Goal: Contribute content

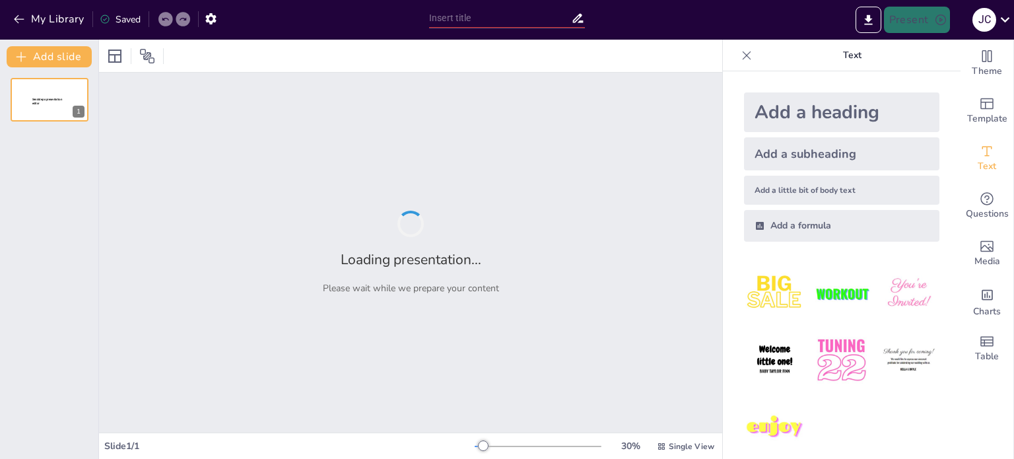
type input "Efectos de la Digitopuntura en la Salud Cerebral"
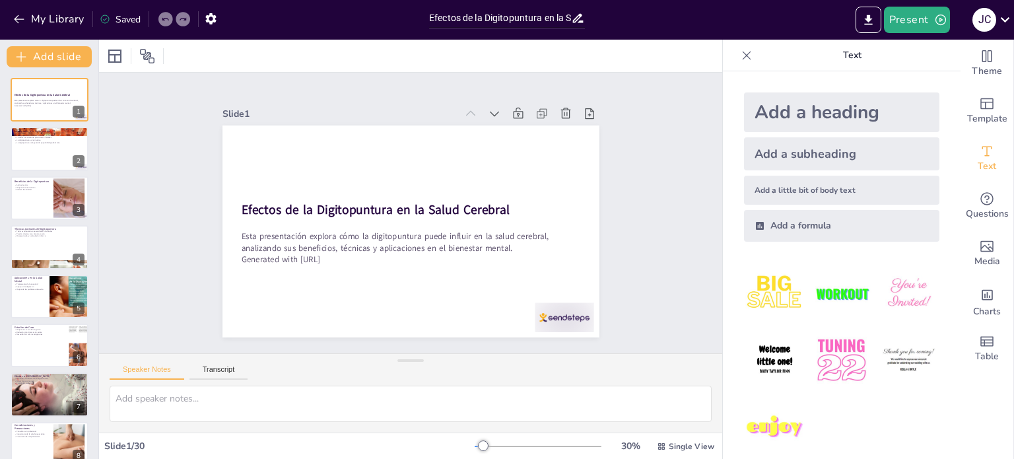
checkbox input "true"
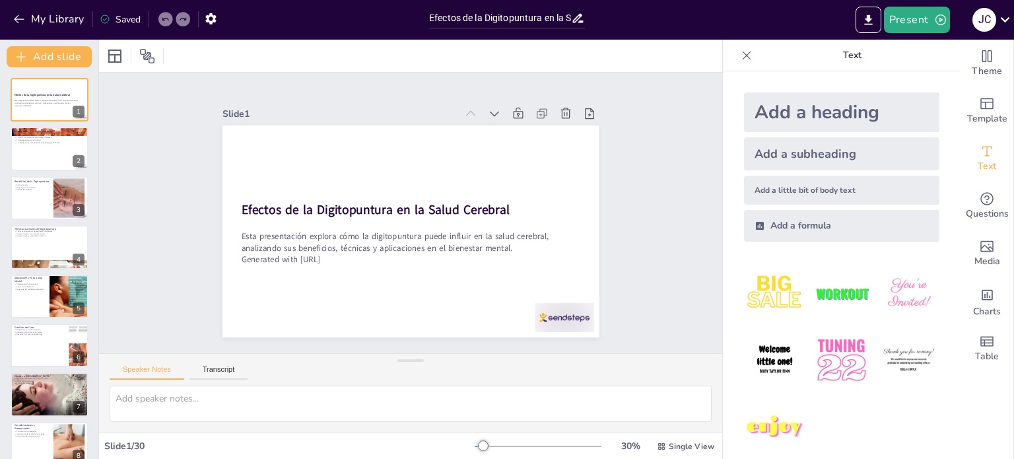
checkbox input "true"
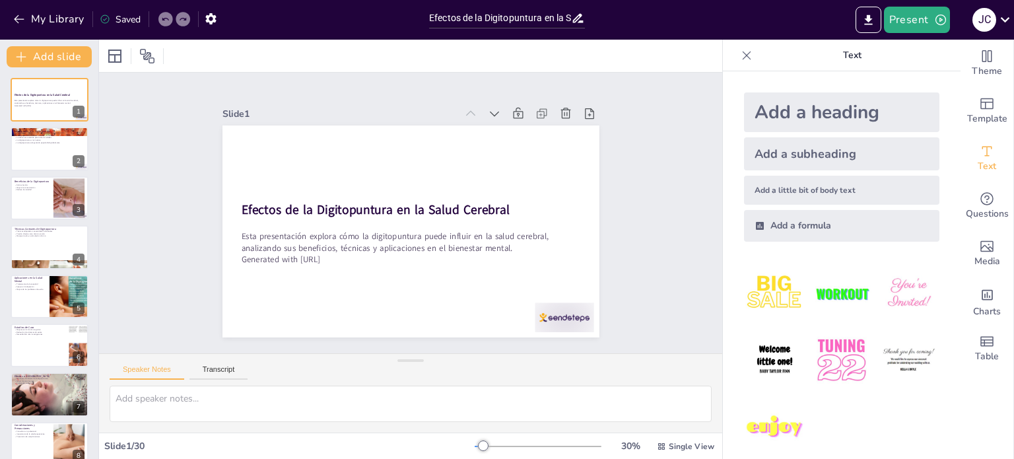
checkbox input "true"
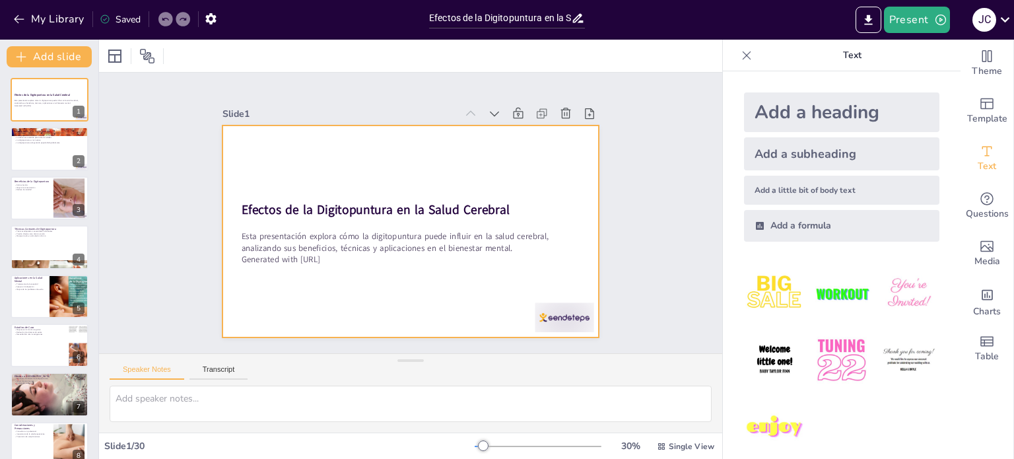
checkbox input "true"
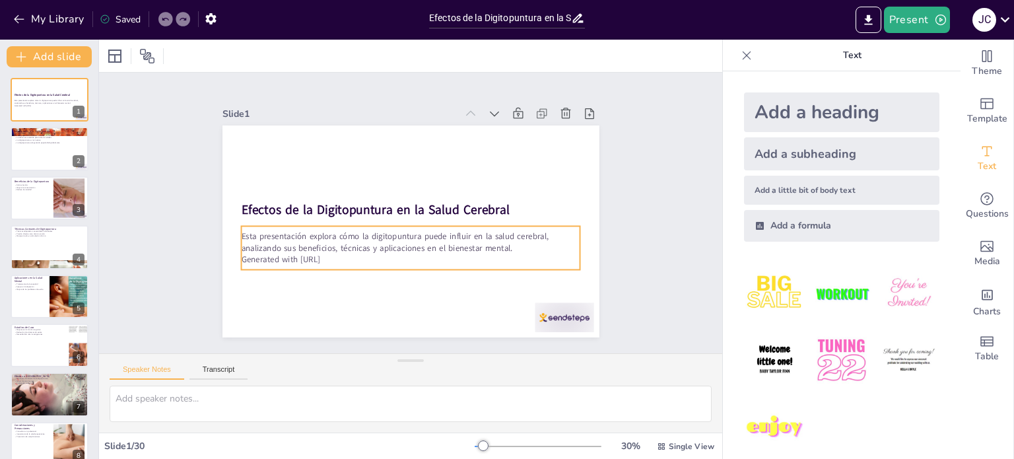
checkbox input "true"
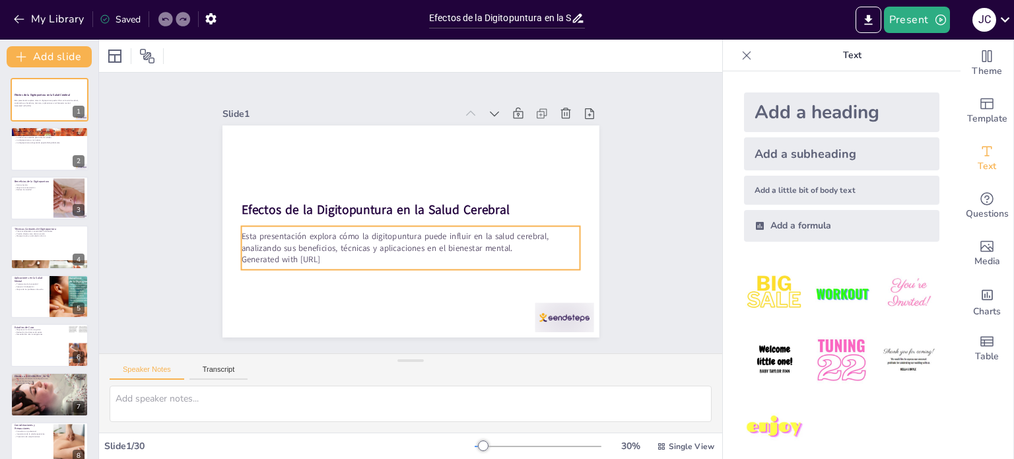
checkbox input "true"
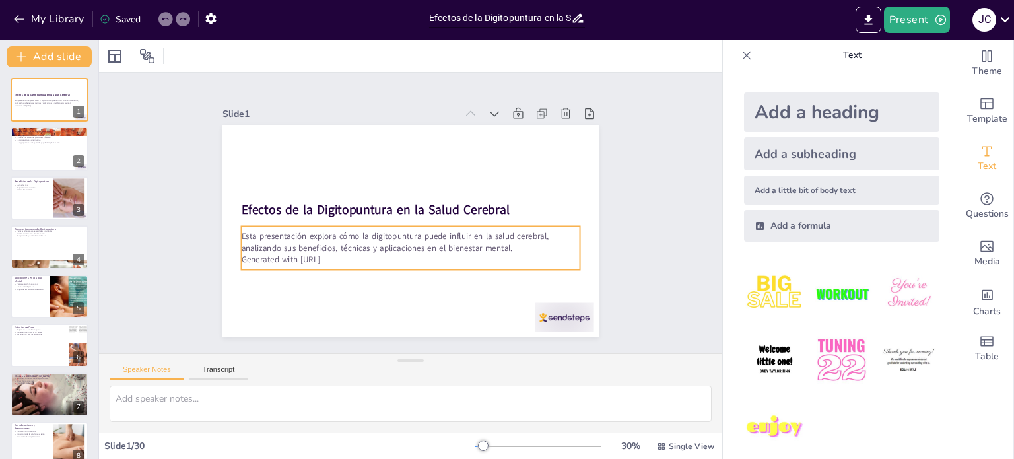
checkbox input "true"
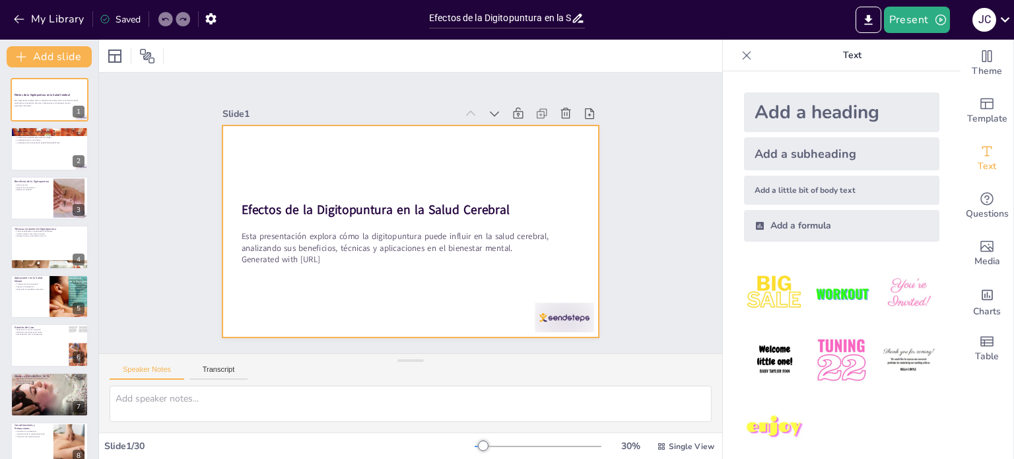
checkbox input "true"
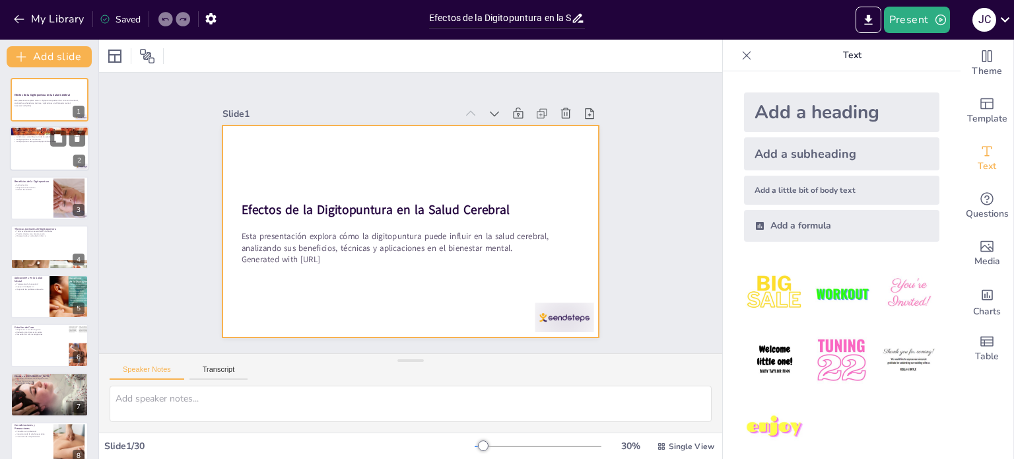
checkbox input "true"
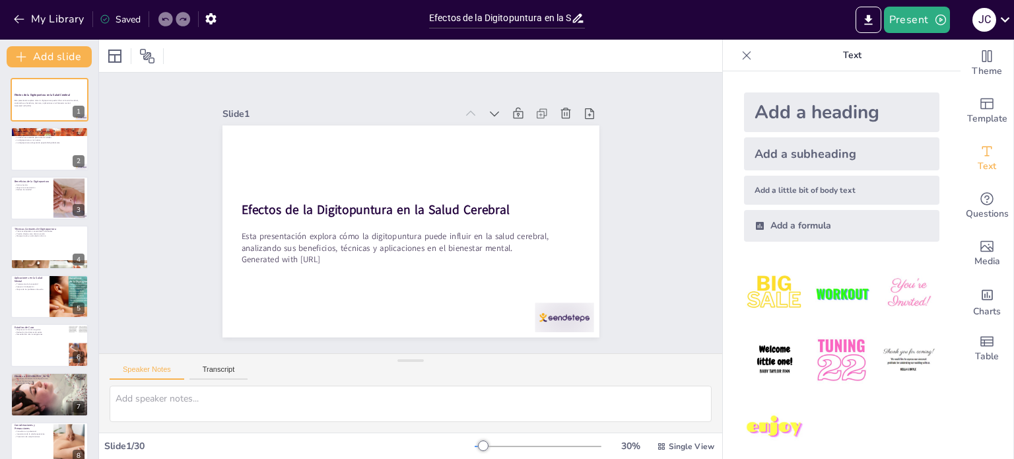
checkbox input "true"
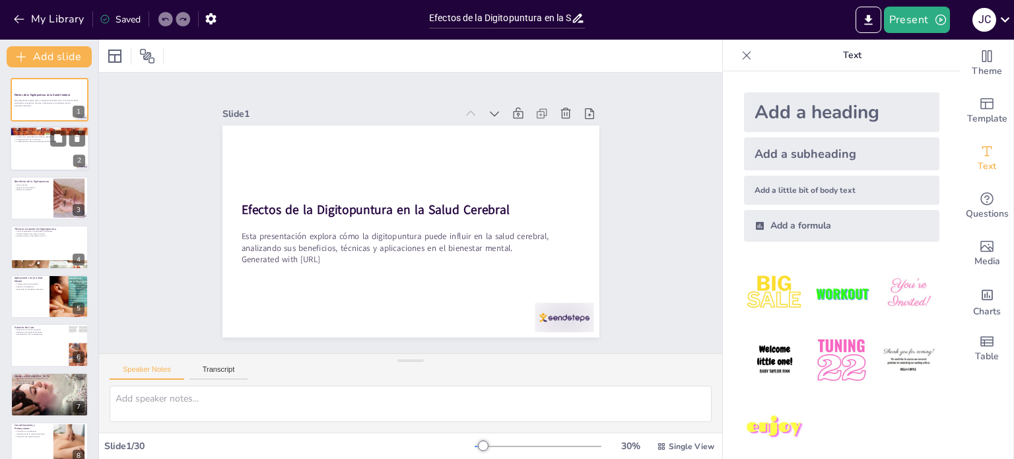
checkbox input "true"
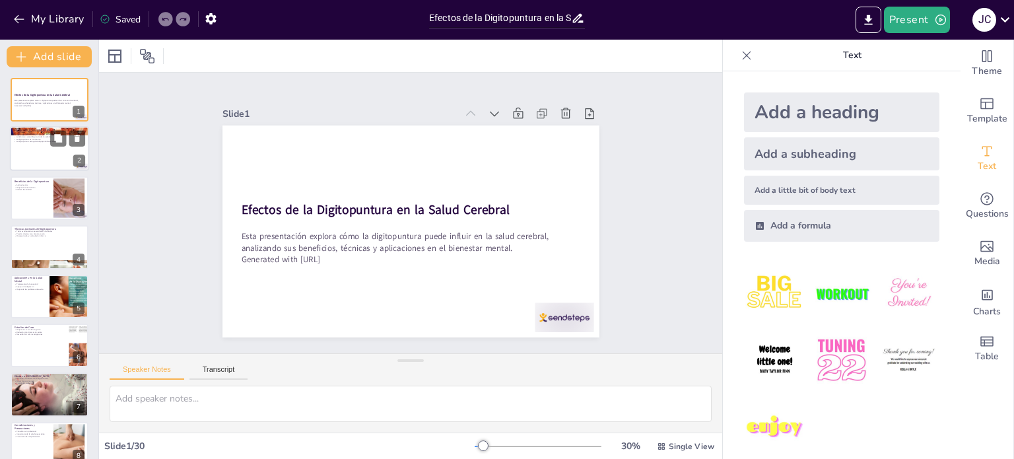
click at [31, 147] on div at bounding box center [49, 149] width 79 height 45
type textarea "La digitopuntura es una técnica que se remonta a miles de años en la medicina c…"
checkbox input "true"
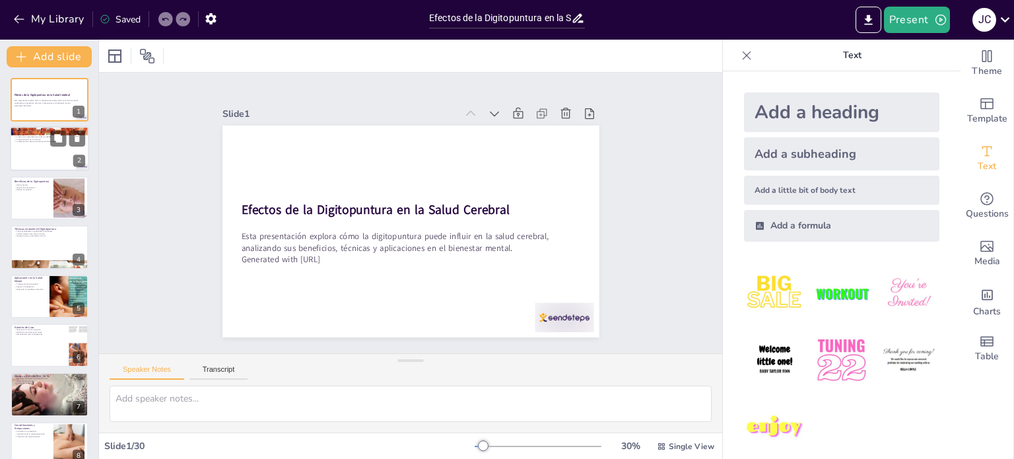
checkbox input "true"
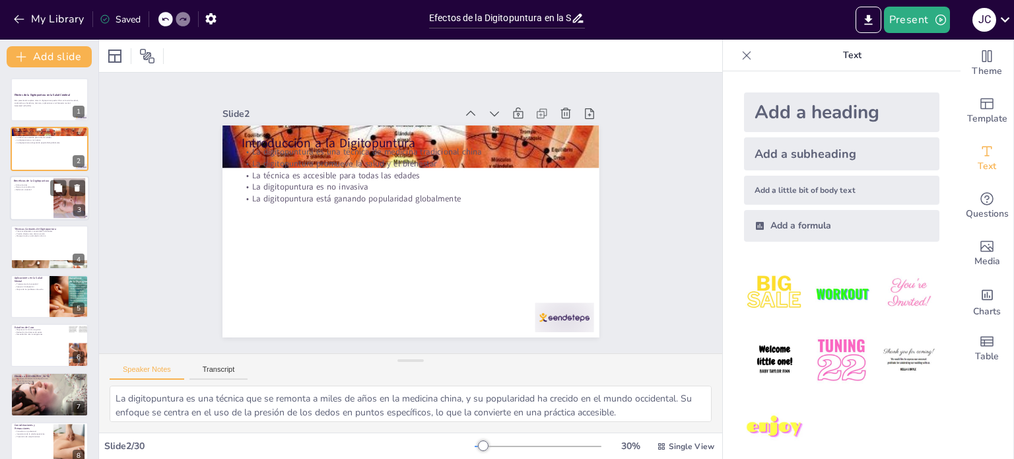
checkbox input "true"
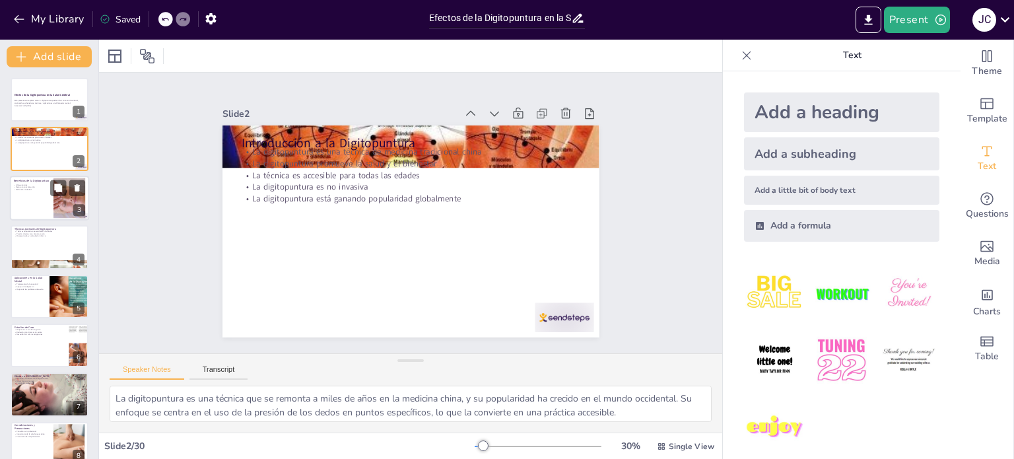
checkbox input "true"
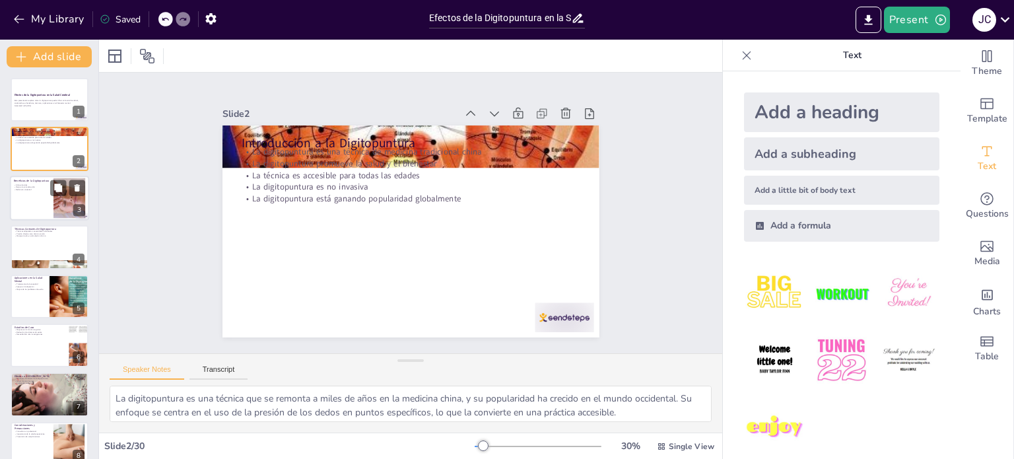
checkbox input "true"
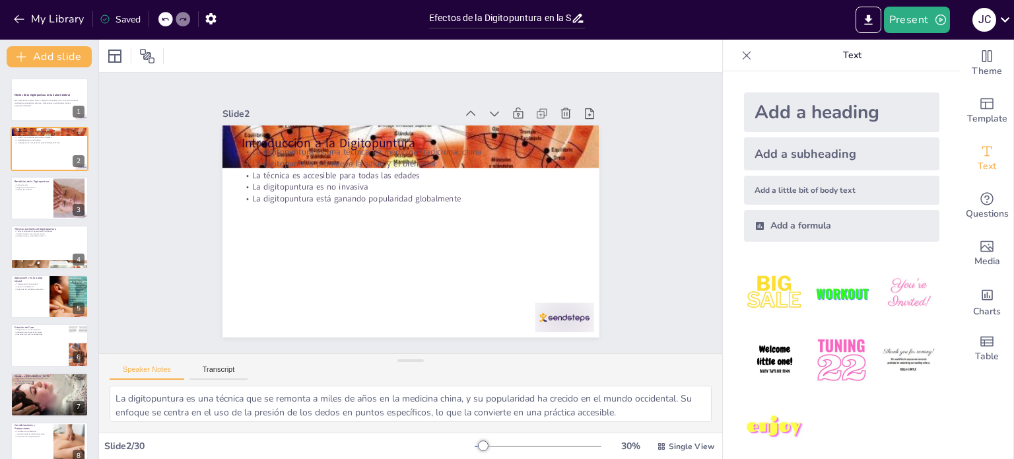
checkbox input "true"
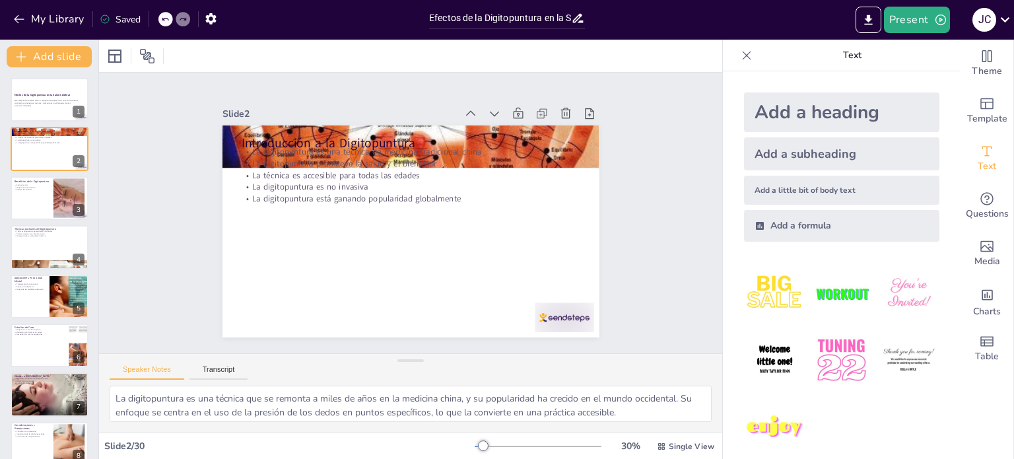
checkbox input "true"
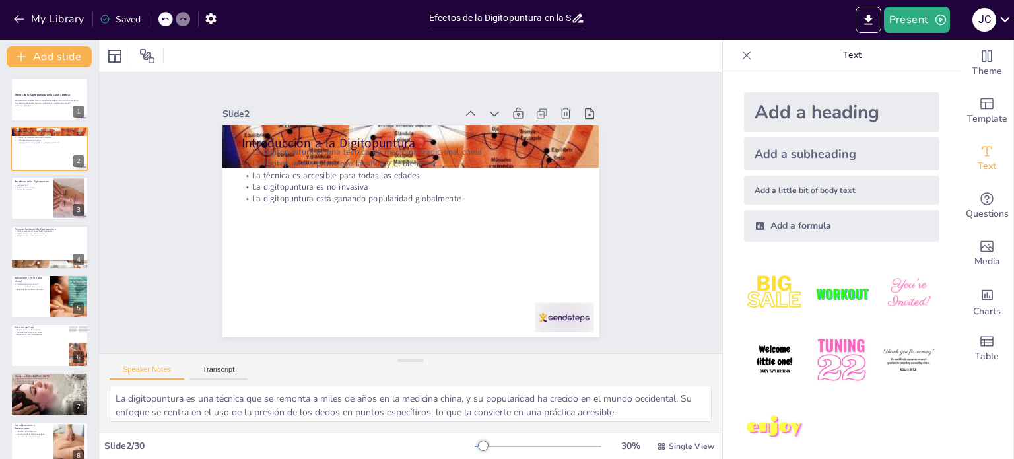
checkbox input "true"
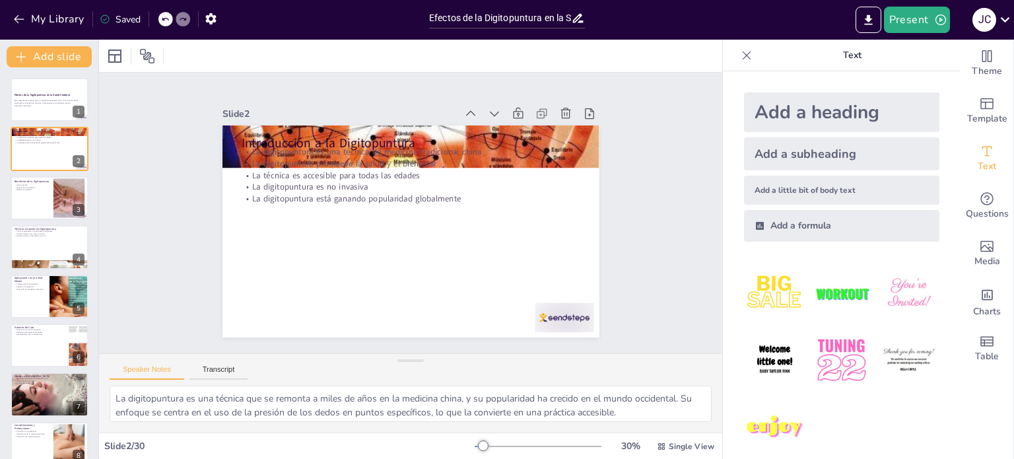
checkbox input "true"
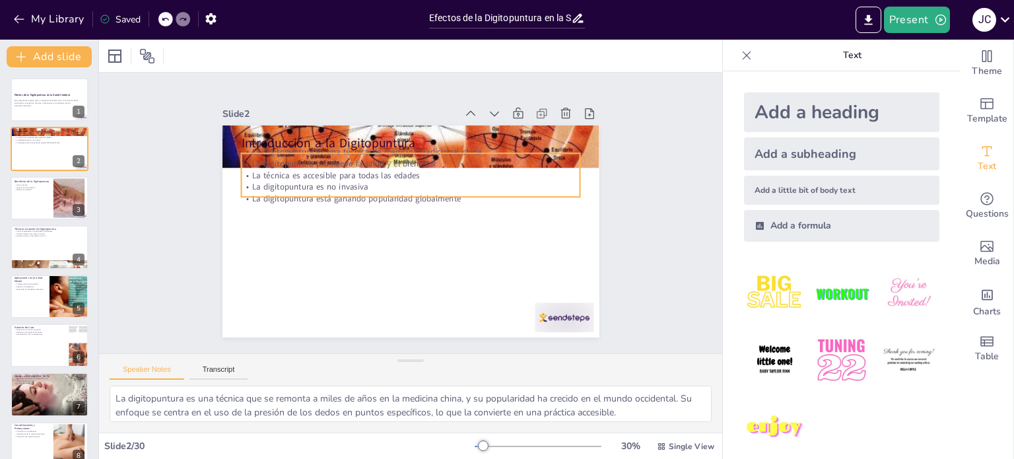
checkbox input "true"
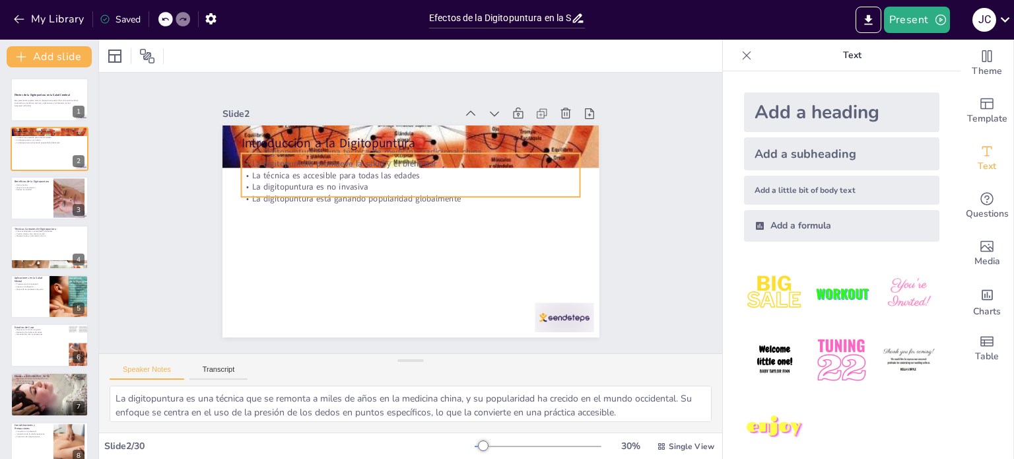
click at [280, 172] on p "La técnica es accesible para todas las edades" at bounding box center [430, 180] width 300 height 180
checkbox input "true"
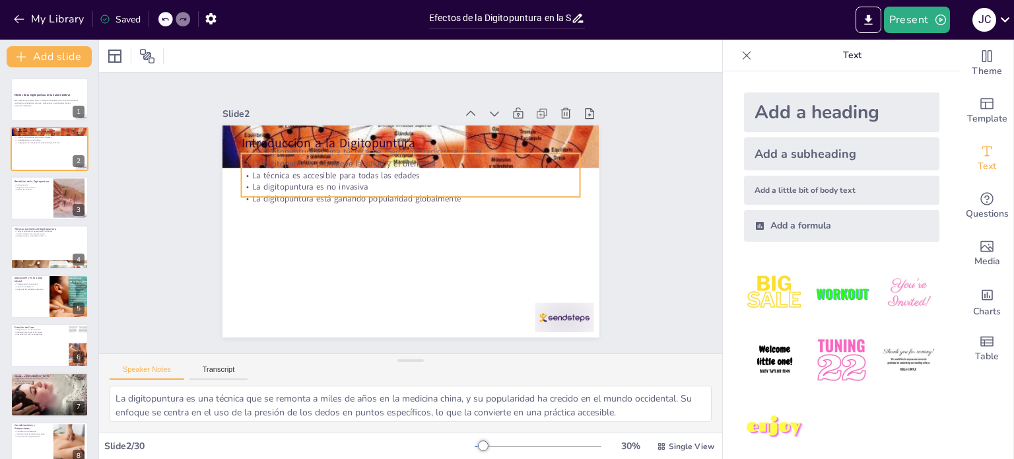
checkbox input "true"
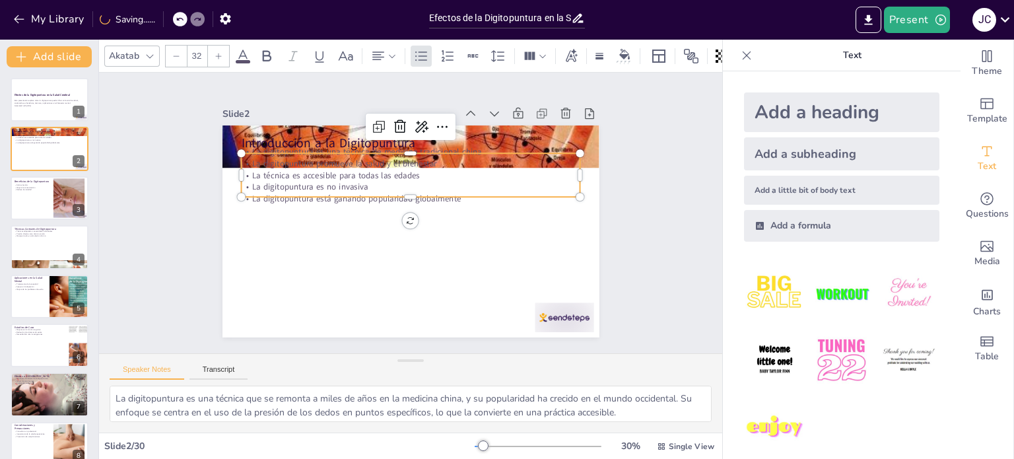
checkbox input "true"
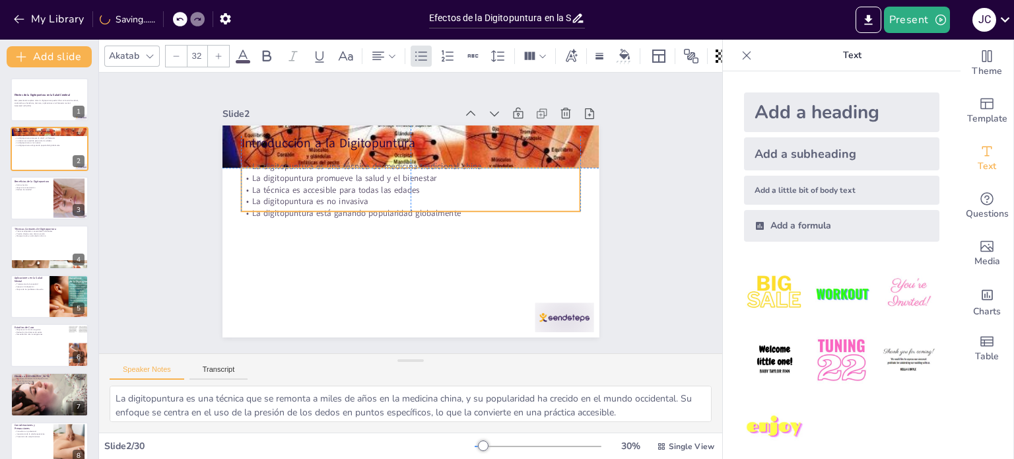
checkbox input "true"
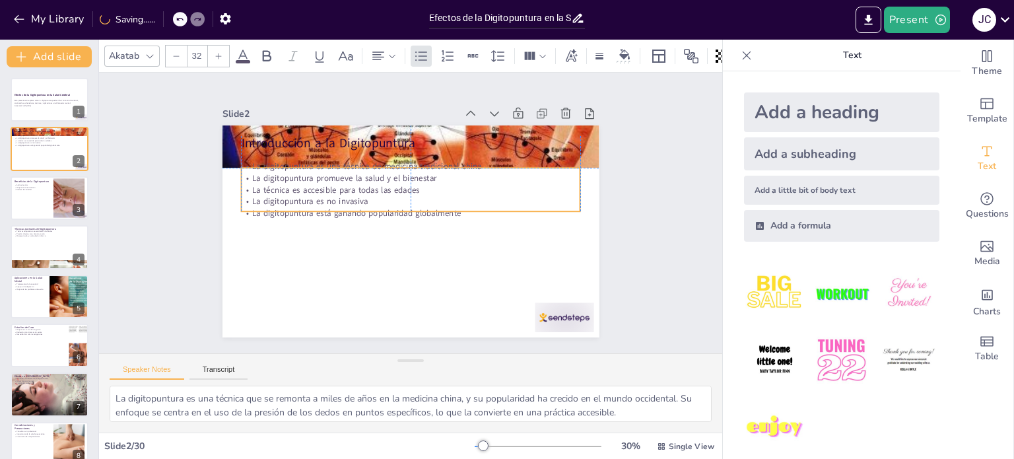
checkbox input "true"
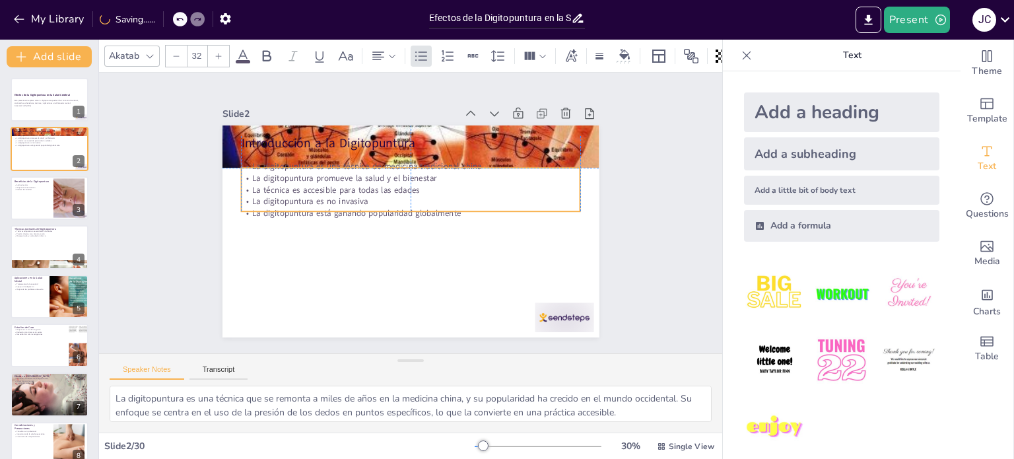
checkbox input "true"
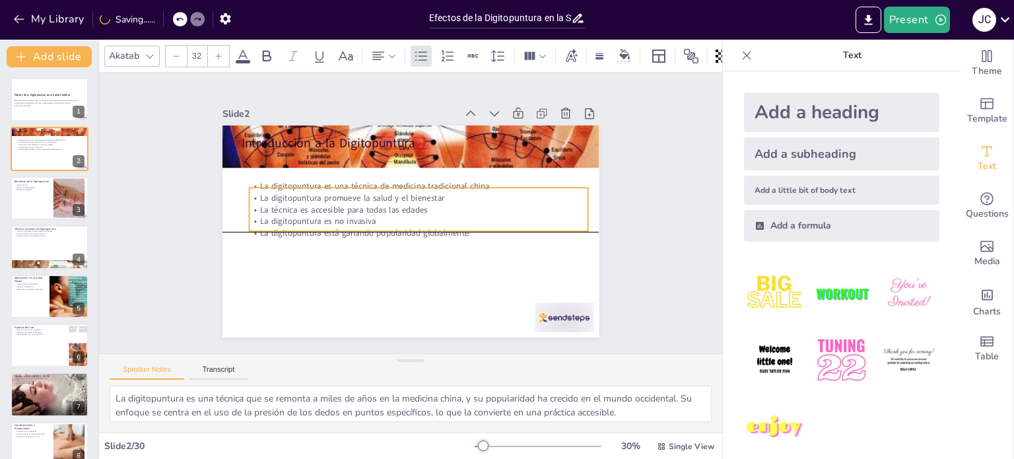
checkbox input "true"
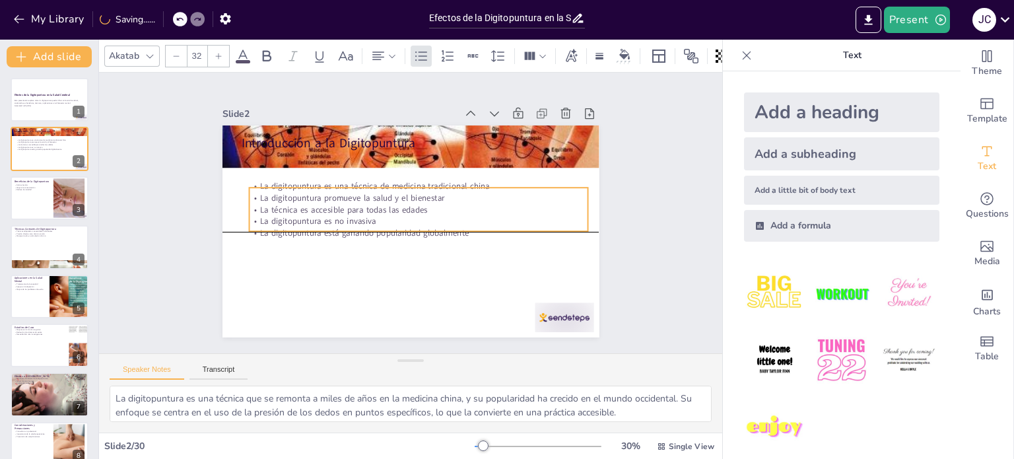
checkbox input "true"
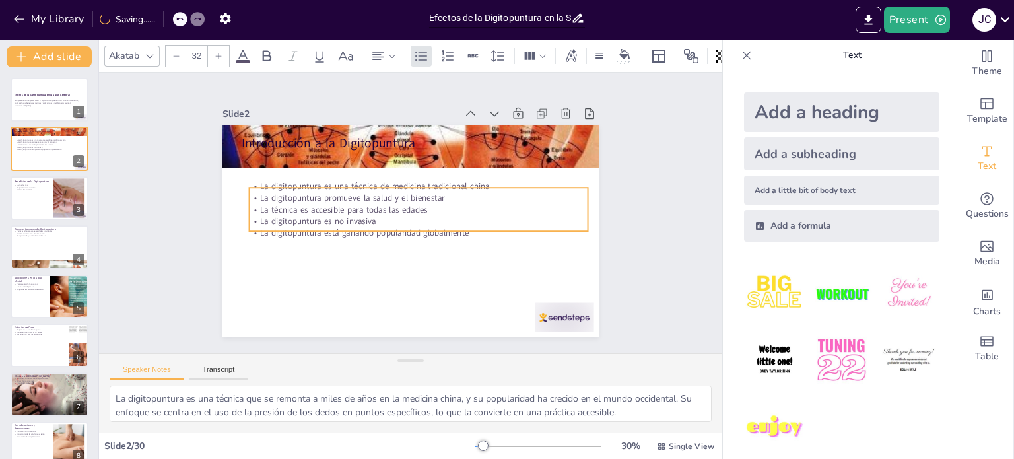
checkbox input "true"
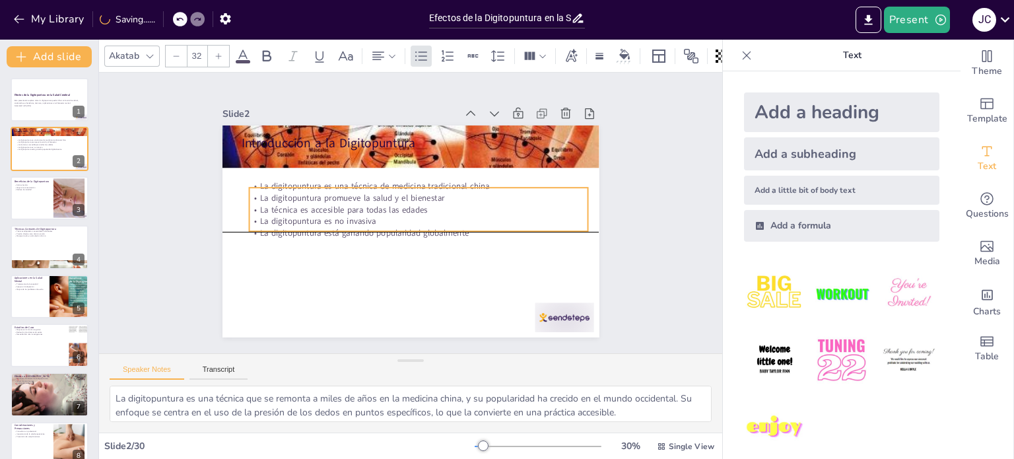
checkbox input "true"
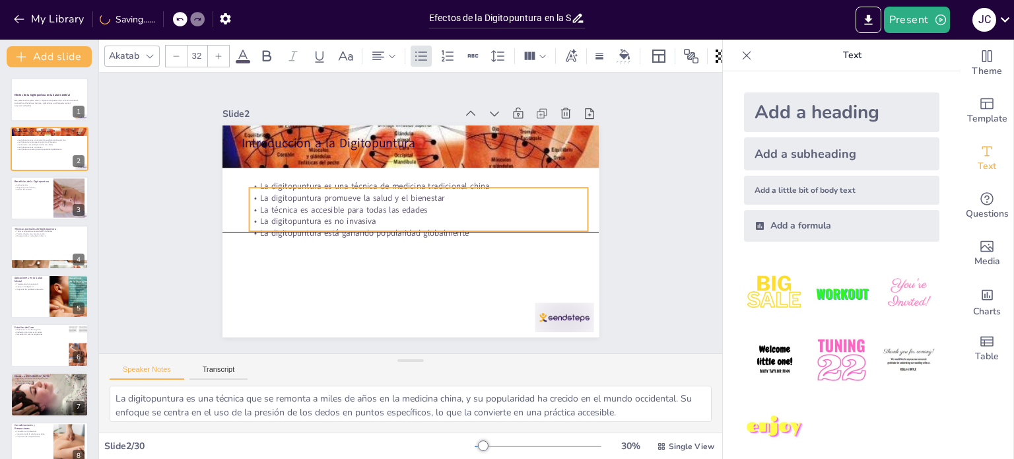
checkbox input "true"
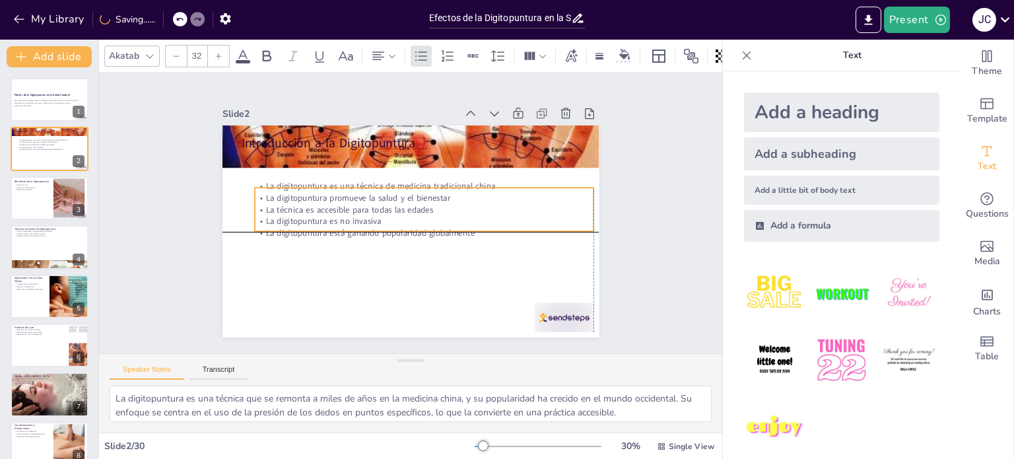
checkbox input "true"
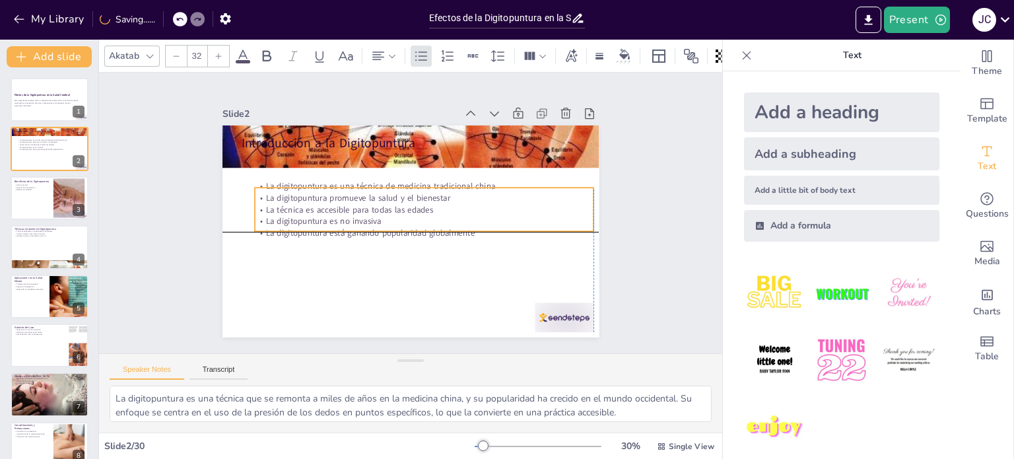
checkbox input "true"
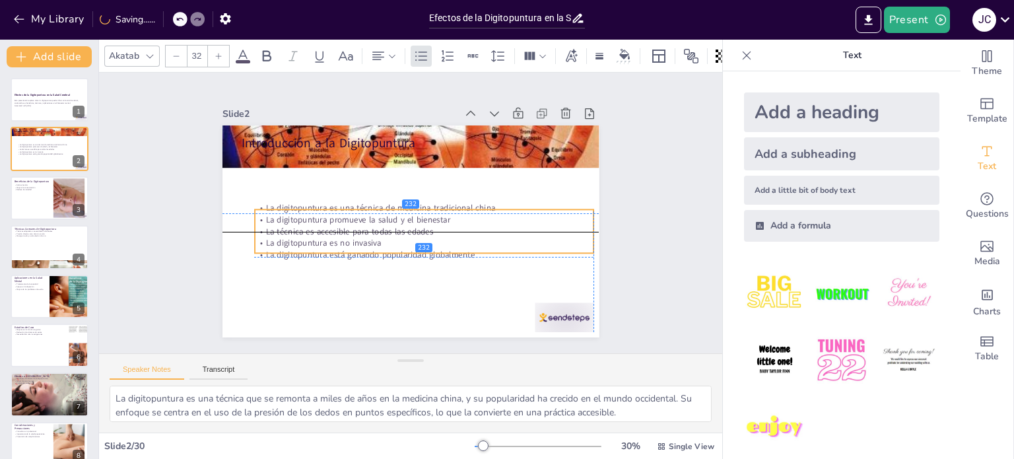
checkbox input "true"
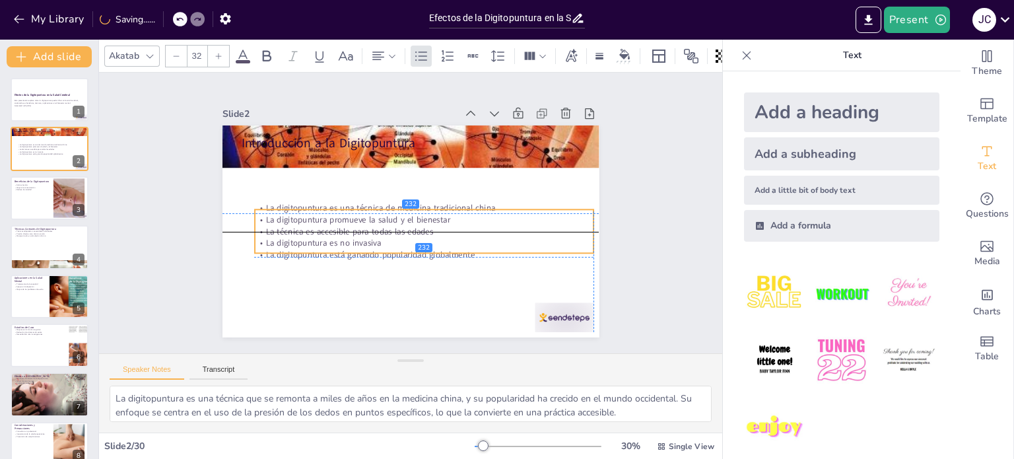
checkbox input "true"
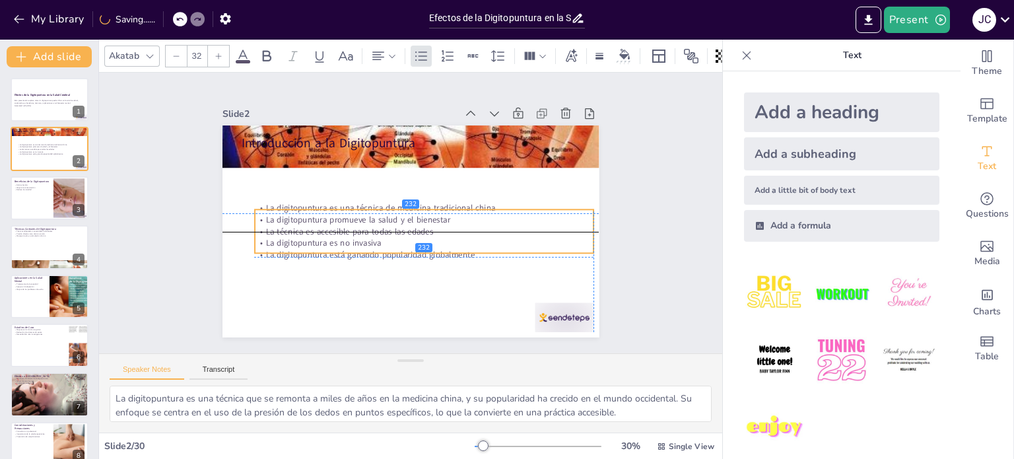
checkbox input "true"
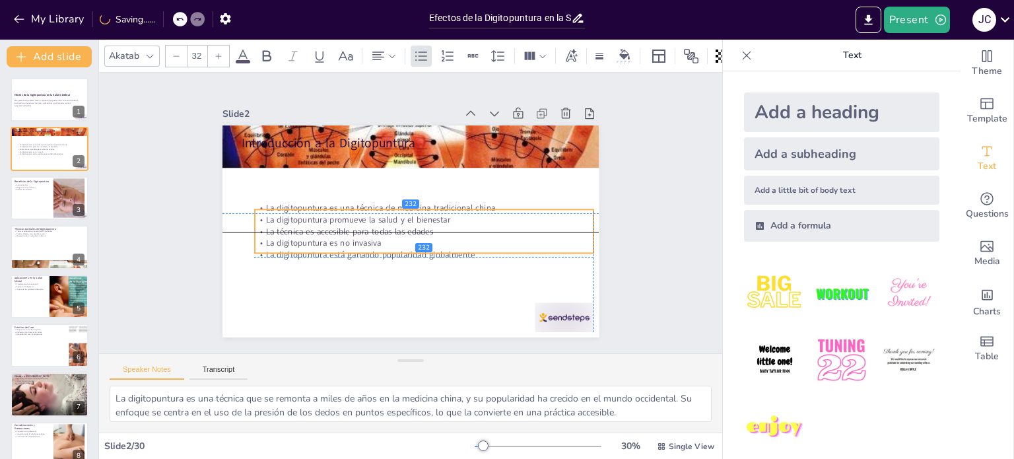
checkbox input "true"
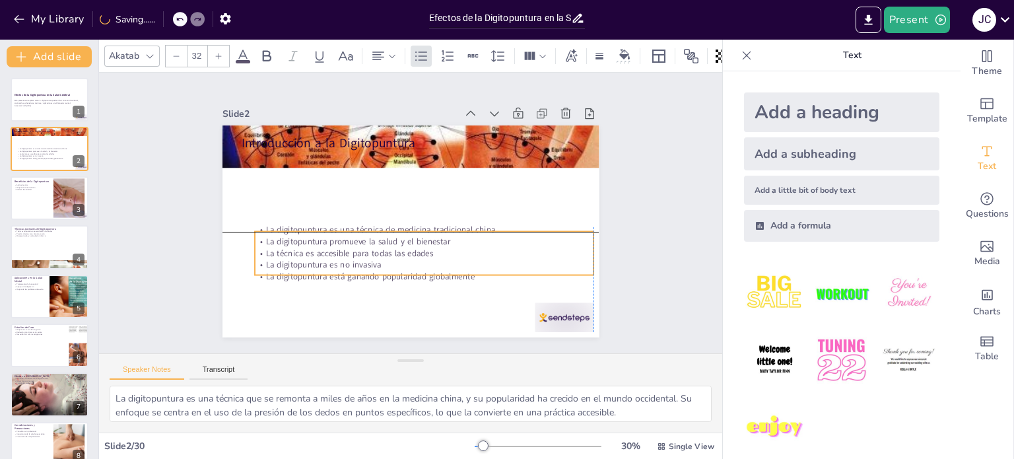
checkbox input "true"
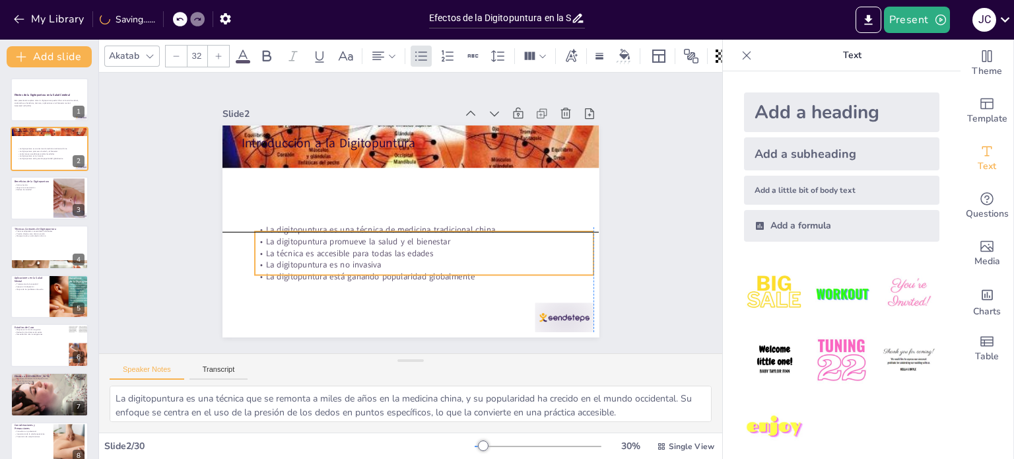
drag, startPoint x: 254, startPoint y: 172, endPoint x: 267, endPoint y: 246, distance: 75.1
click at [267, 246] on p "La técnica es accesible para todas las edades" at bounding box center [407, 255] width 314 height 149
checkbox input "true"
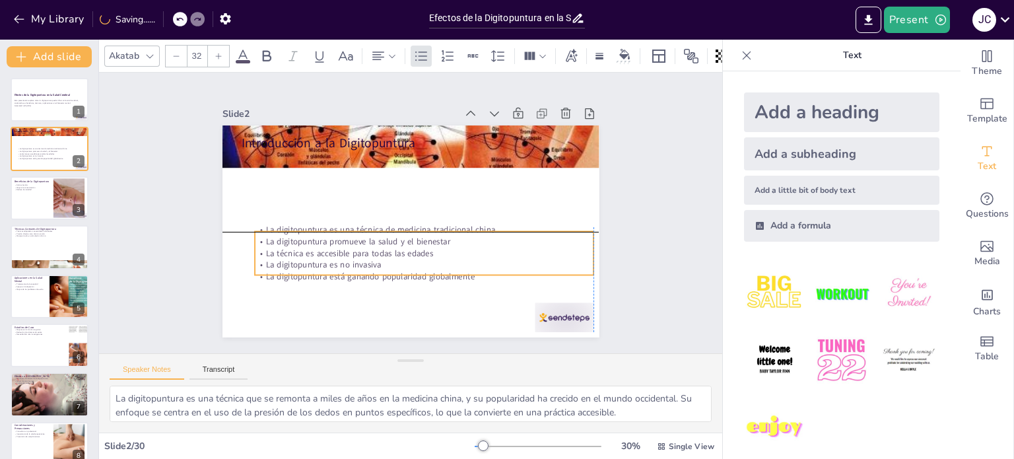
checkbox input "true"
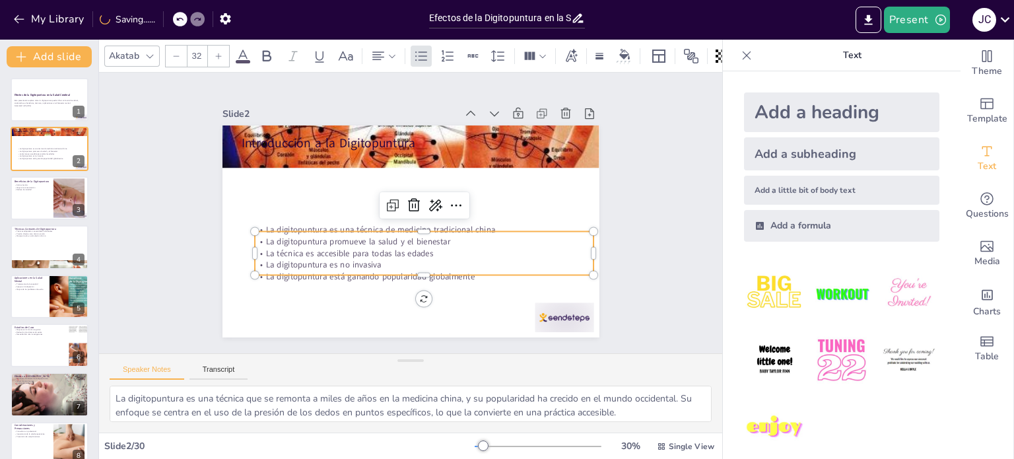
checkbox input "true"
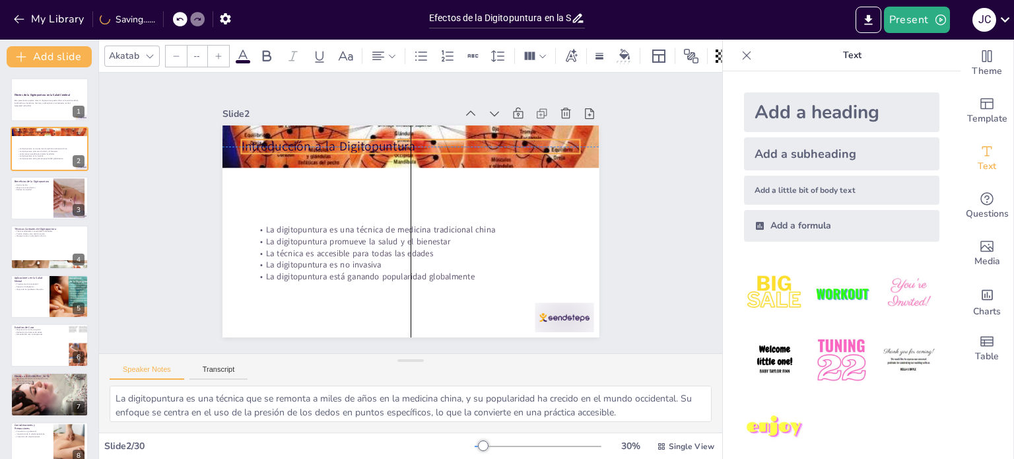
click at [308, 137] on p "Introducción a la Digitopuntura" at bounding box center [450, 160] width 285 height 214
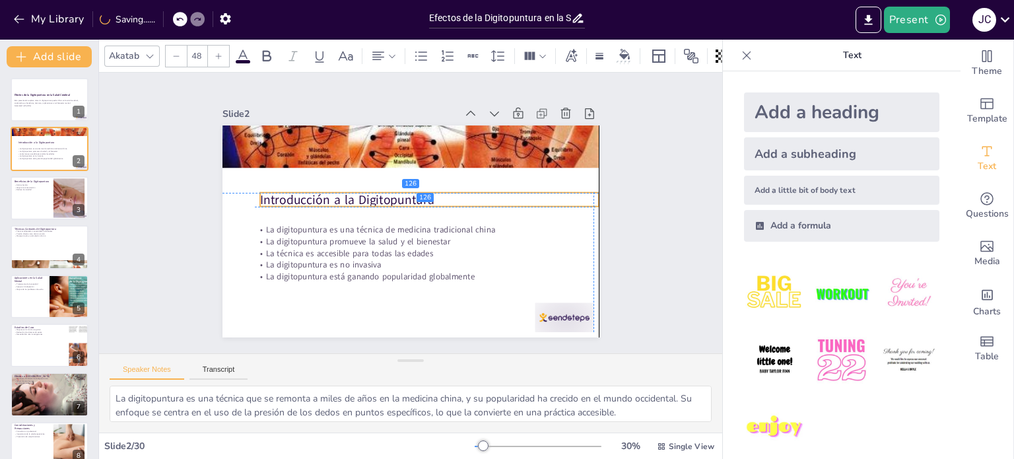
drag, startPoint x: 242, startPoint y: 137, endPoint x: 243, endPoint y: 194, distance: 57.5
click at [313, 189] on p "Introducción a la Digitopuntura" at bounding box center [433, 217] width 240 height 263
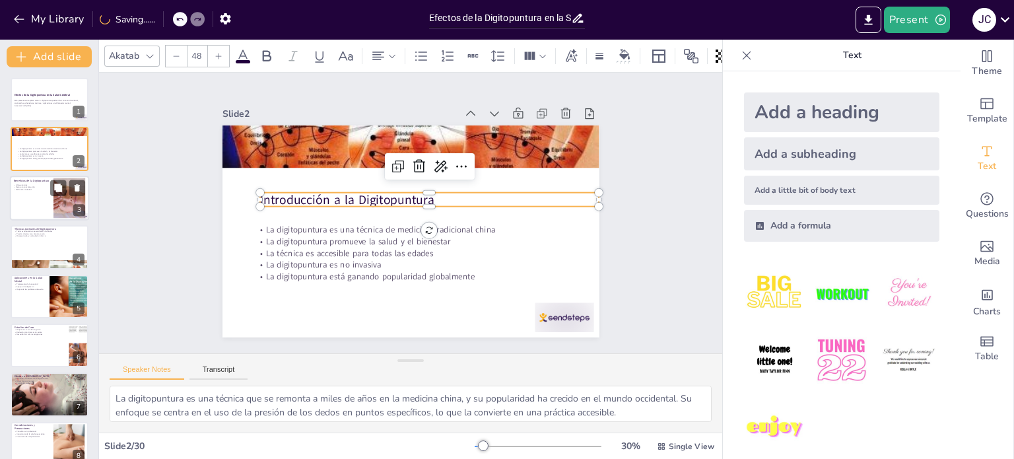
click at [28, 211] on div at bounding box center [49, 198] width 79 height 45
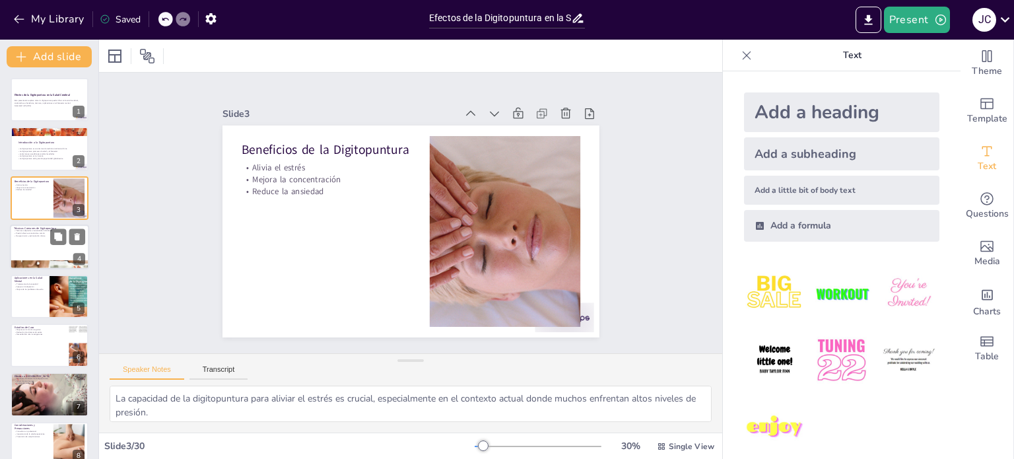
click at [38, 247] on div at bounding box center [49, 246] width 79 height 45
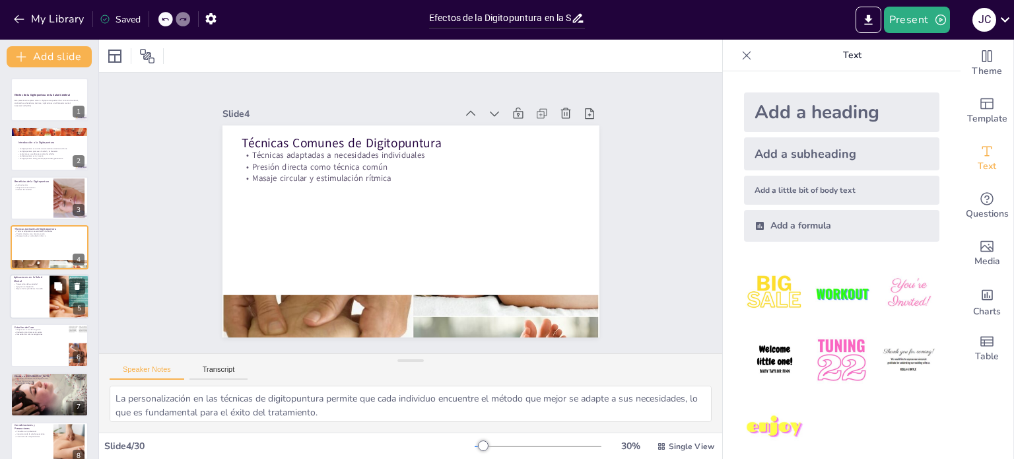
click at [54, 306] on div at bounding box center [69, 296] width 57 height 45
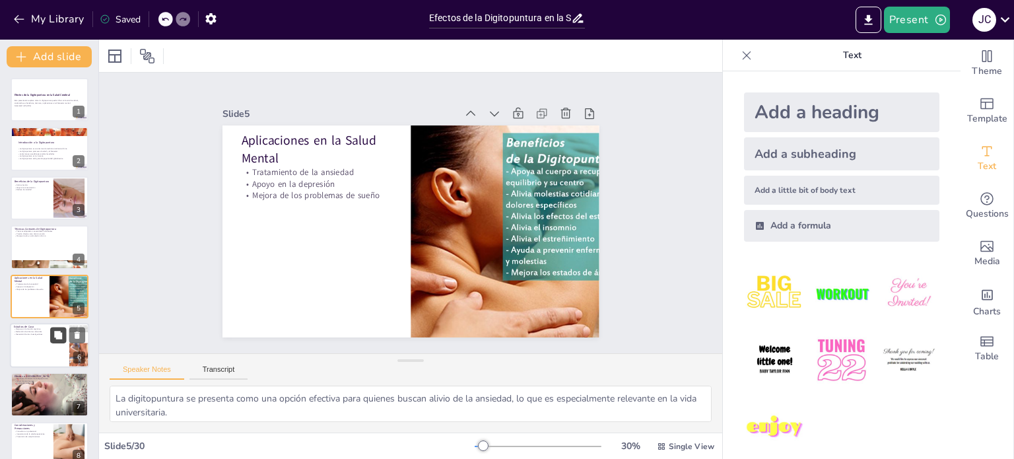
scroll to position [33, 0]
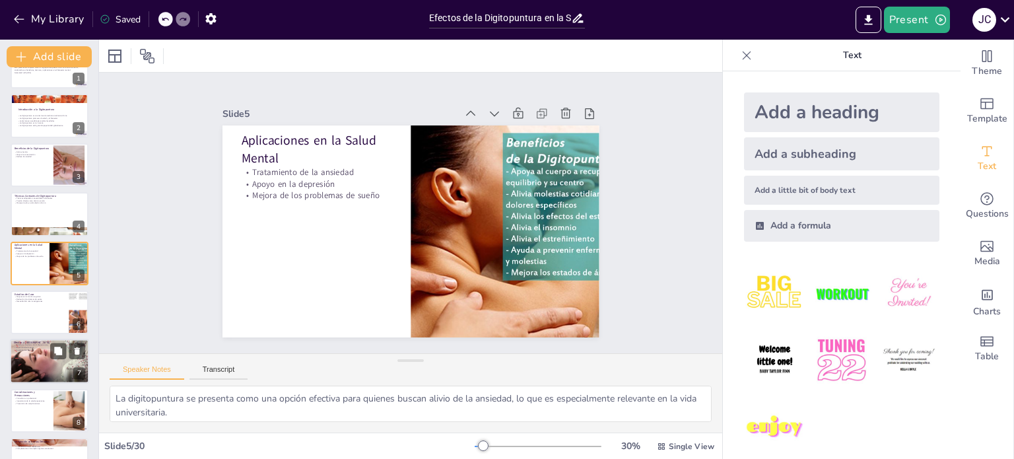
click at [51, 318] on div at bounding box center [50, 312] width 78 height 44
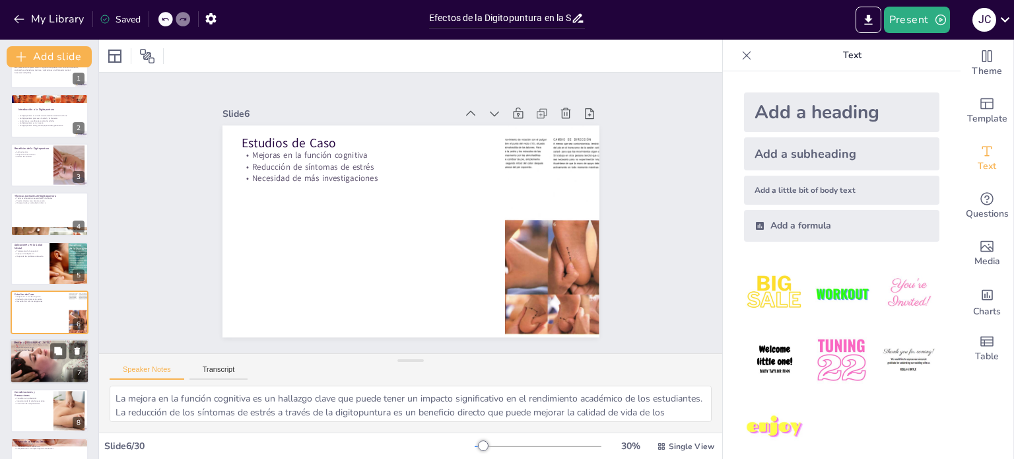
scroll to position [82, 0]
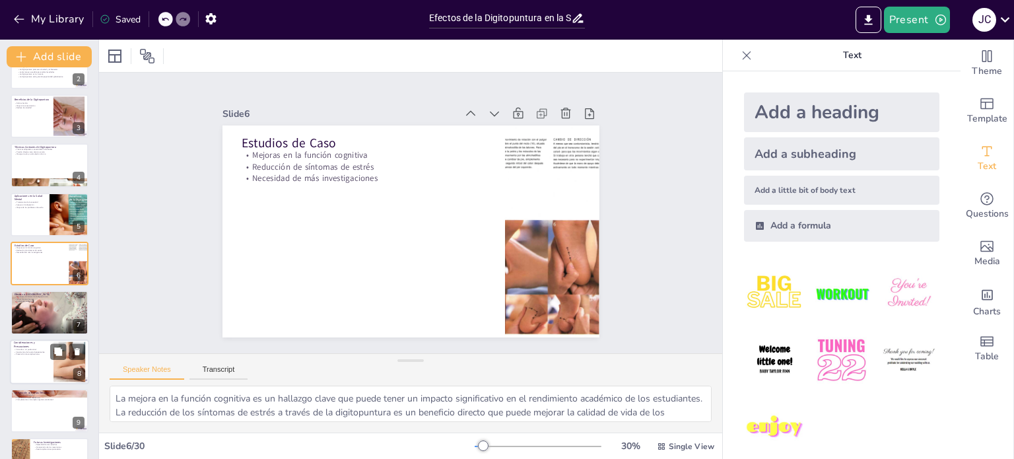
click at [40, 318] on div at bounding box center [49, 312] width 88 height 44
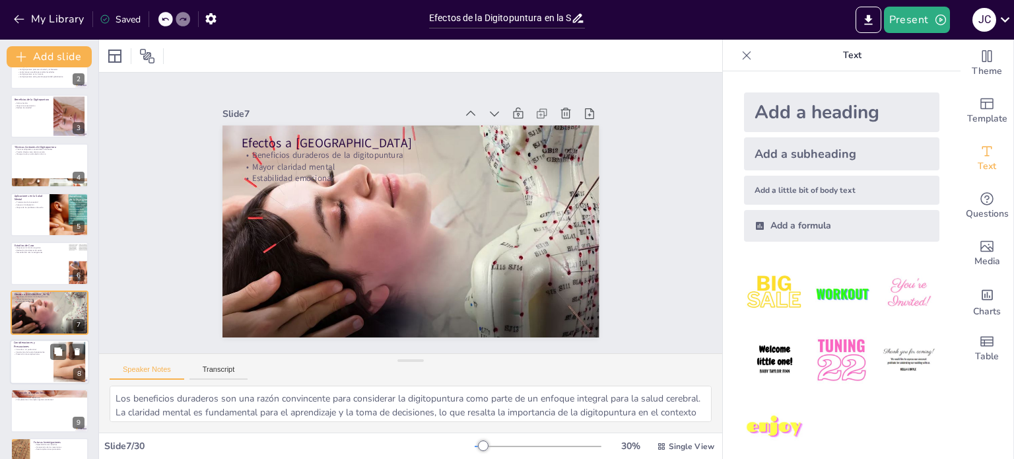
scroll to position [131, 0]
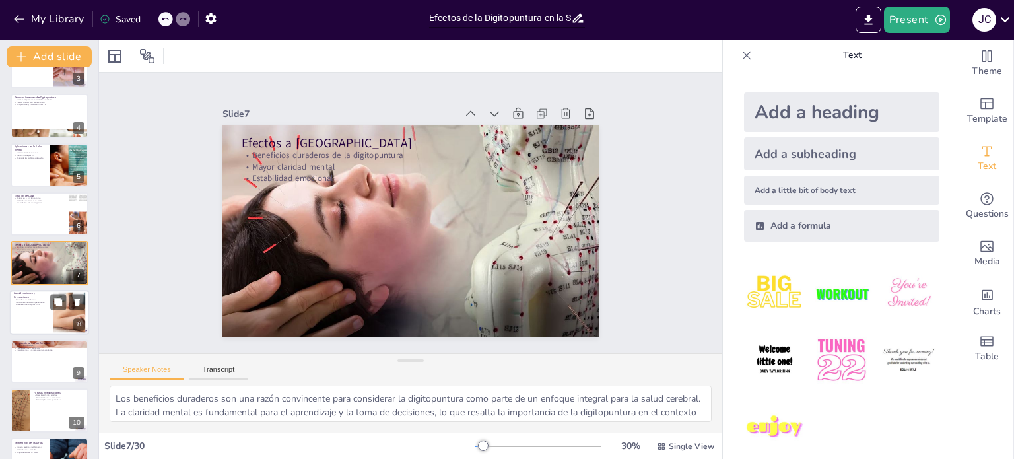
click at [28, 306] on div at bounding box center [49, 312] width 79 height 45
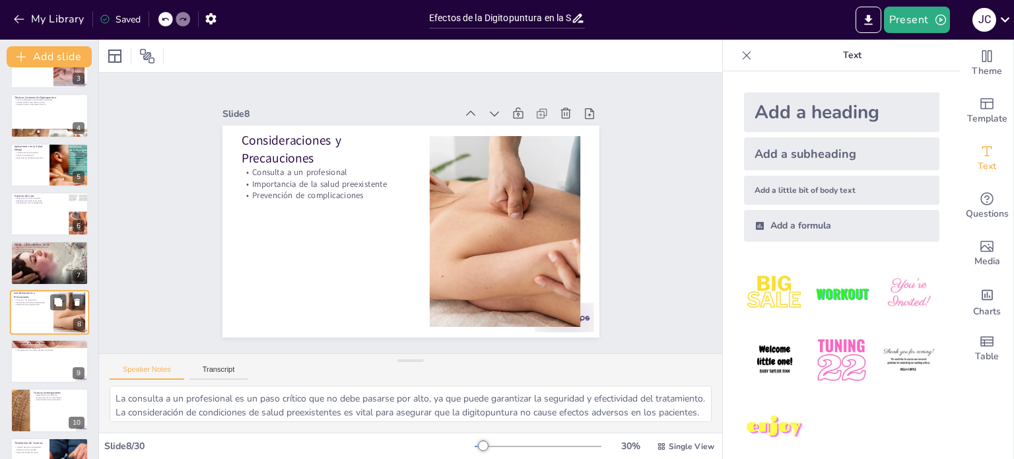
scroll to position [180, 0]
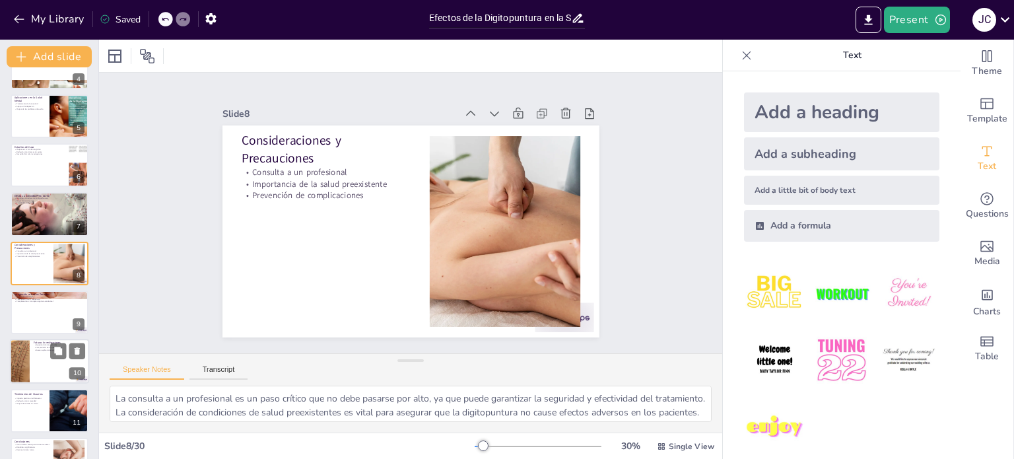
click at [32, 351] on div at bounding box center [49, 361] width 79 height 45
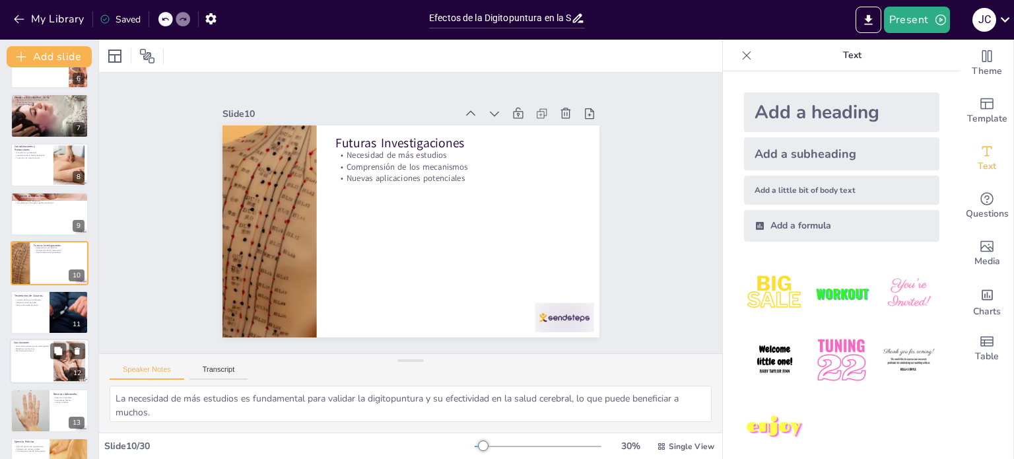
scroll to position [345, 0]
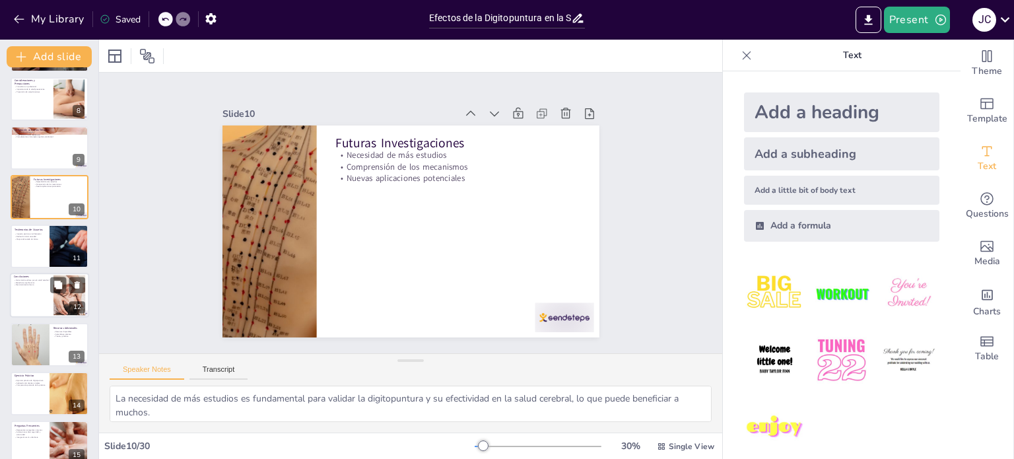
click at [23, 279] on p "Herramienta valiosa para la salud cerebral" at bounding box center [32, 280] width 36 height 3
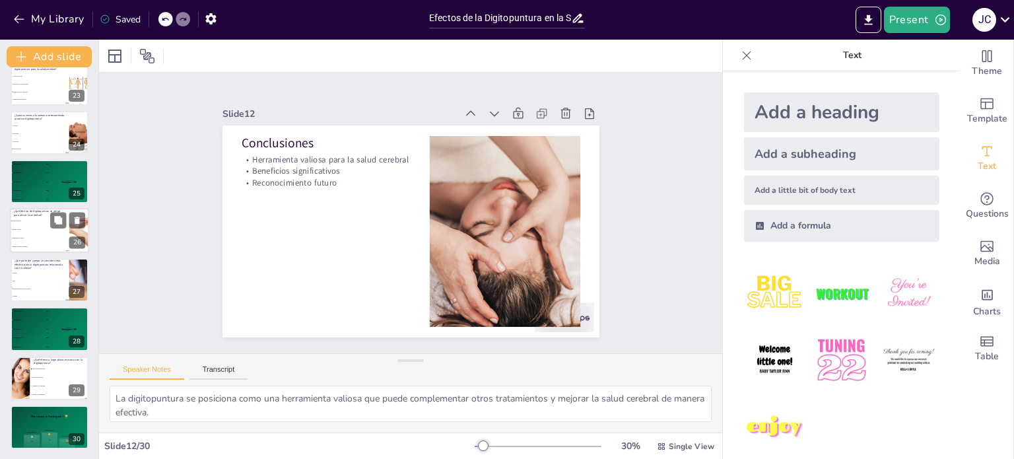
scroll to position [1097, 0]
click at [40, 174] on div "🥈 Participant 2 400" at bounding box center [30, 172] width 40 height 9
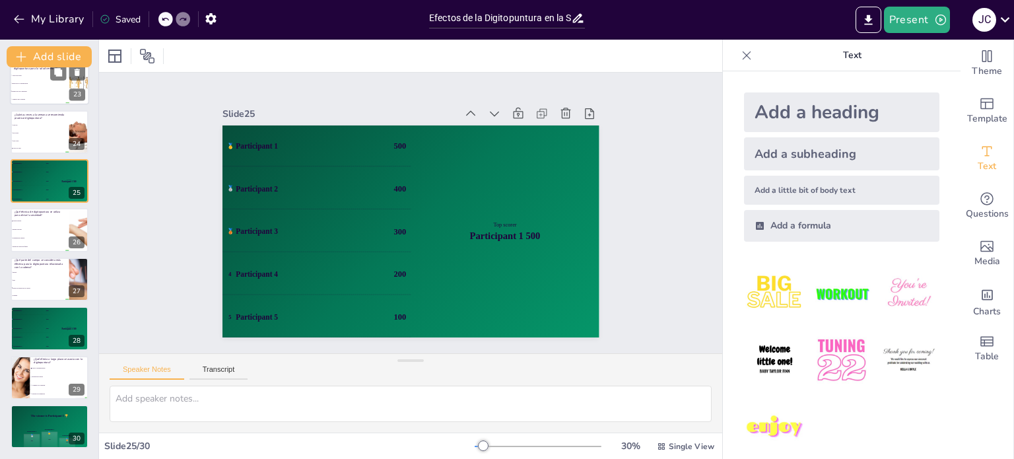
scroll to position [1015, 0]
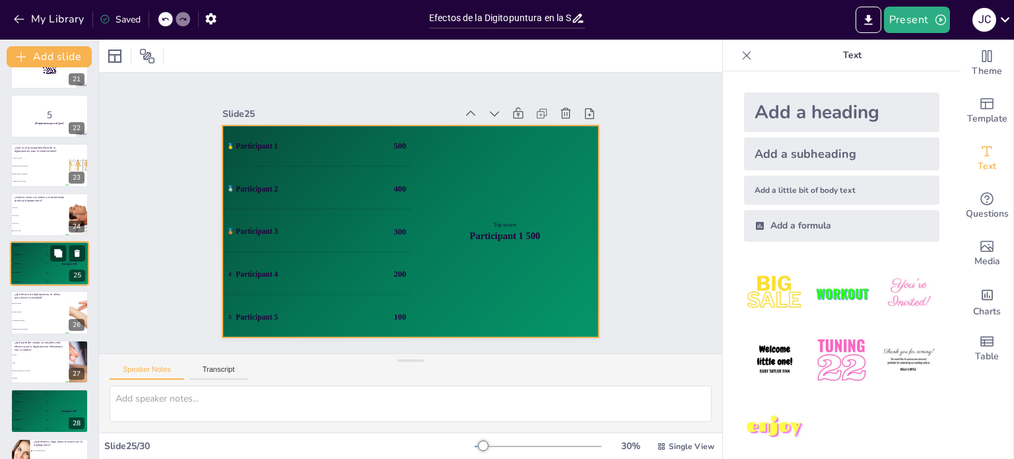
click at [46, 245] on span "500" at bounding box center [47, 245] width 3 height 2
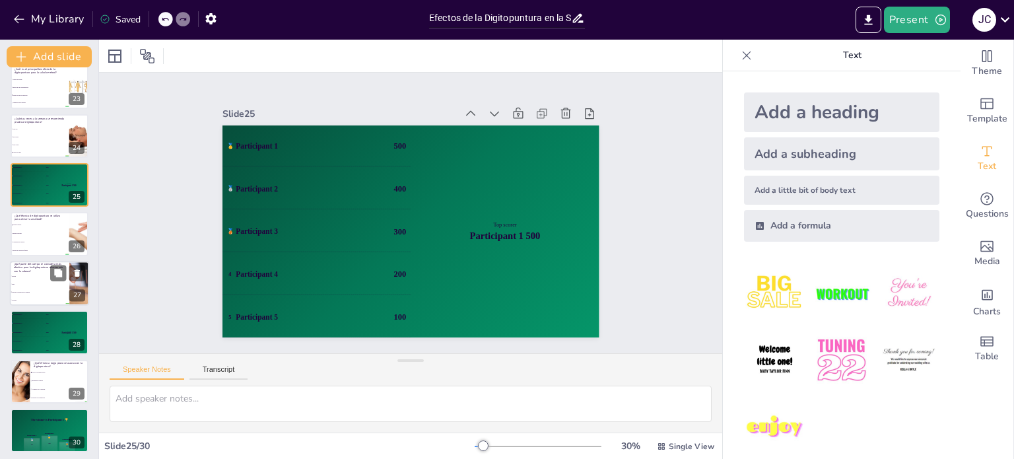
scroll to position [1097, 0]
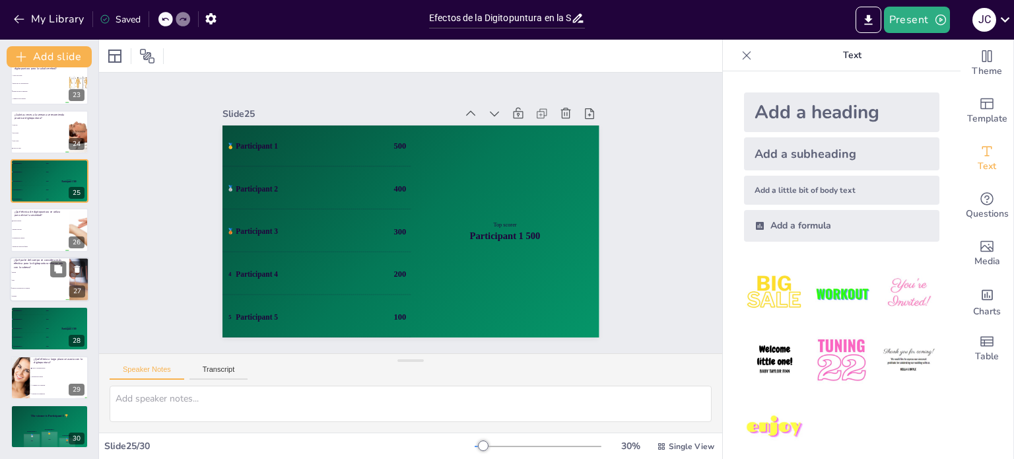
click at [55, 290] on li "Puntos de presión en la cabeza" at bounding box center [39, 288] width 59 height 8
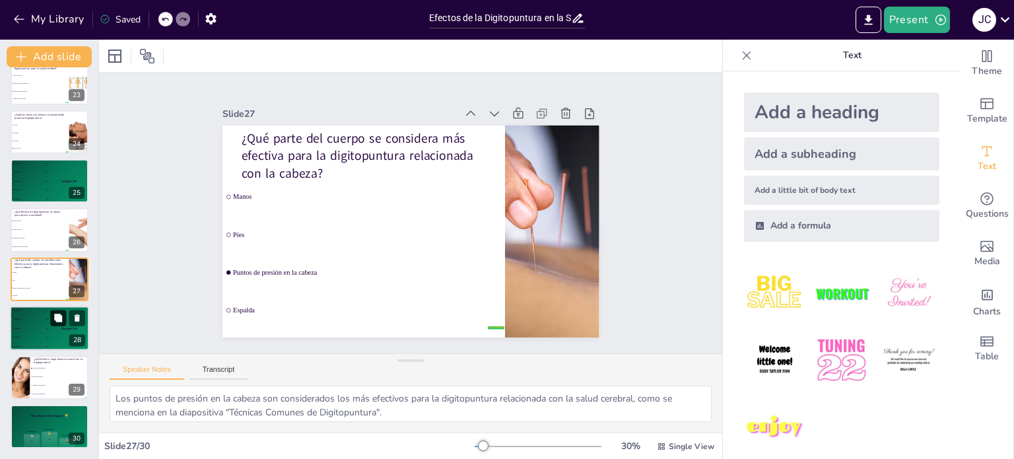
click at [55, 323] on button at bounding box center [58, 318] width 16 height 16
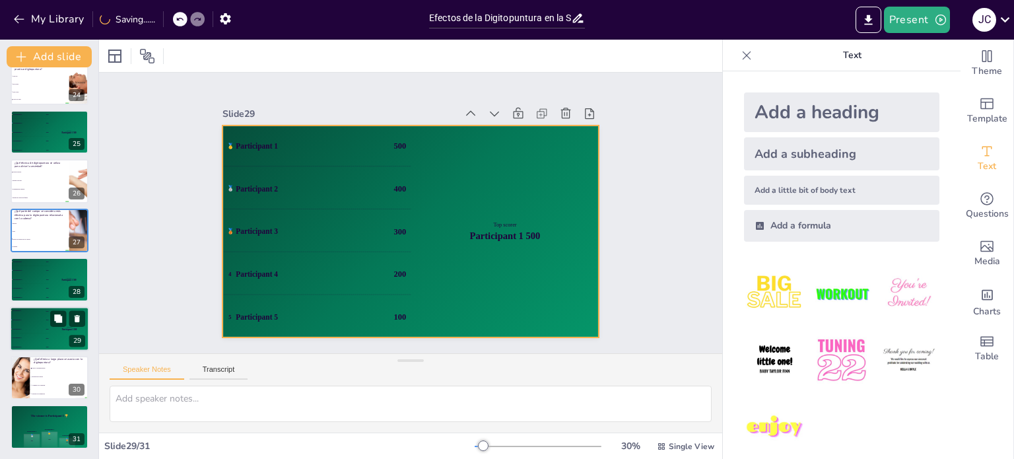
scroll to position [1014, 0]
